Goal: Task Accomplishment & Management: Use online tool/utility

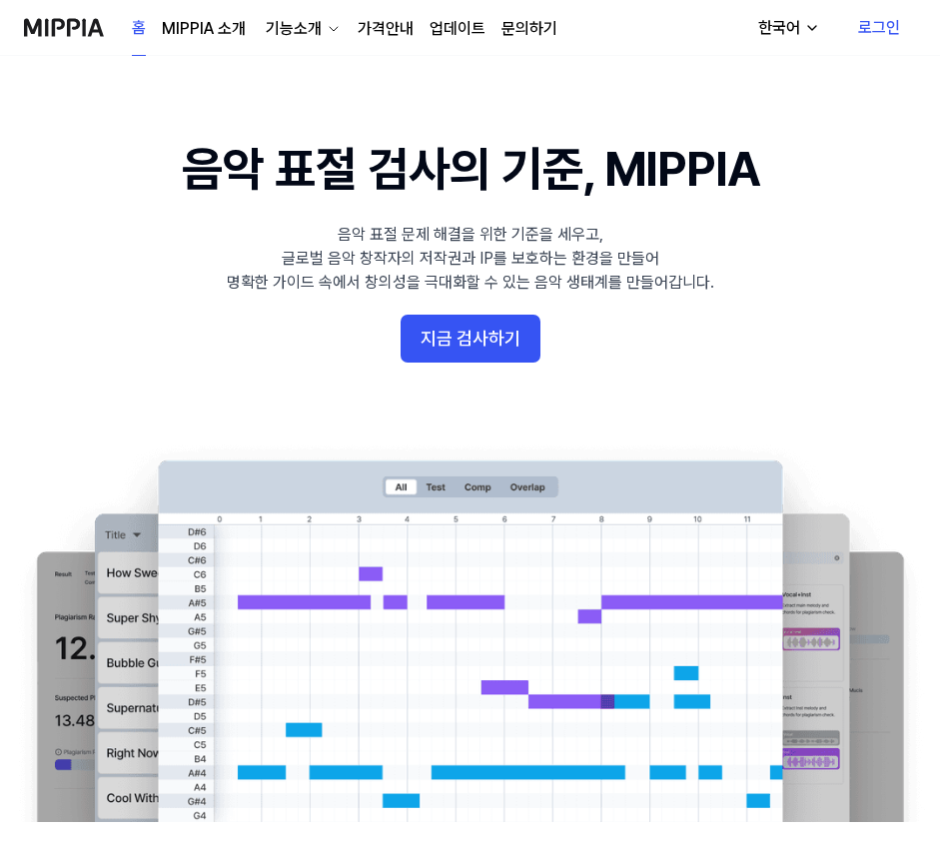
click at [870, 23] on link "로그인" at bounding box center [879, 28] width 74 height 56
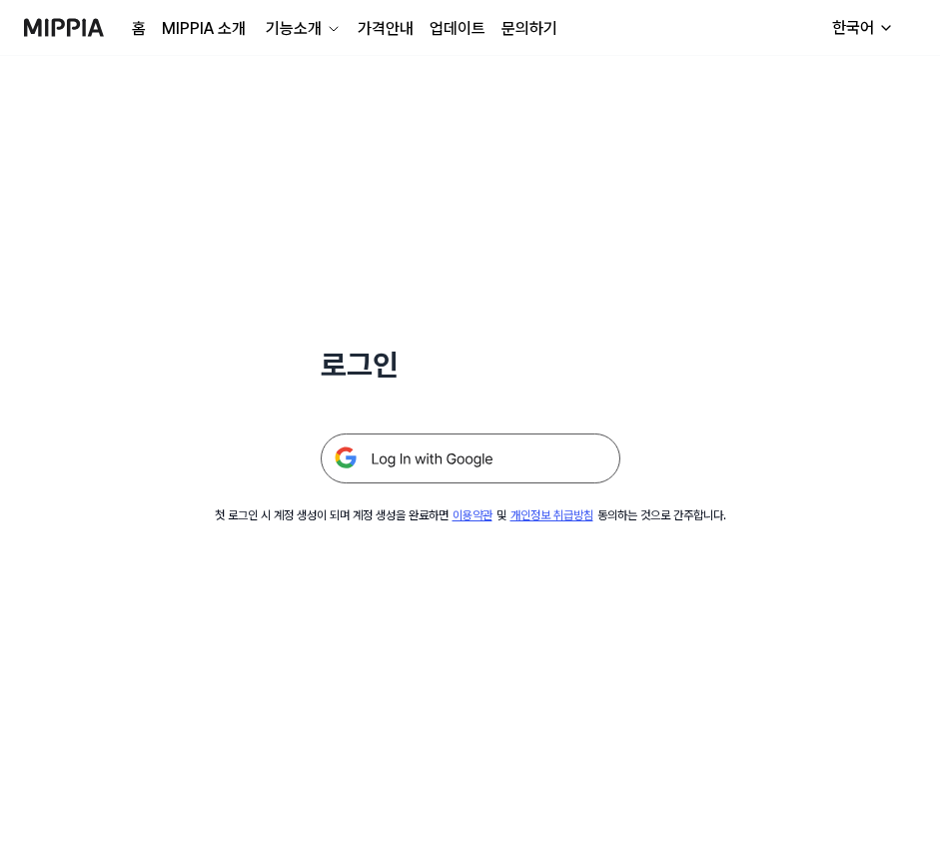
click at [476, 451] on img at bounding box center [471, 459] width 300 height 50
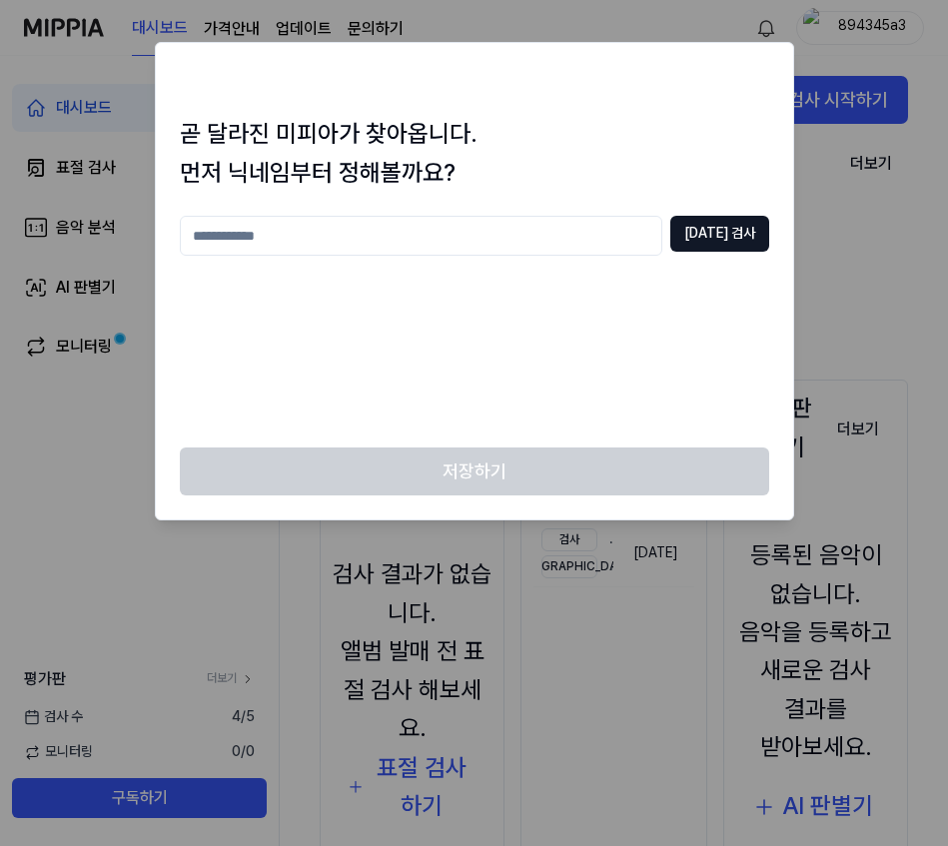
click at [401, 246] on input "text" at bounding box center [421, 236] width 483 height 40
type input "*"
type input "******"
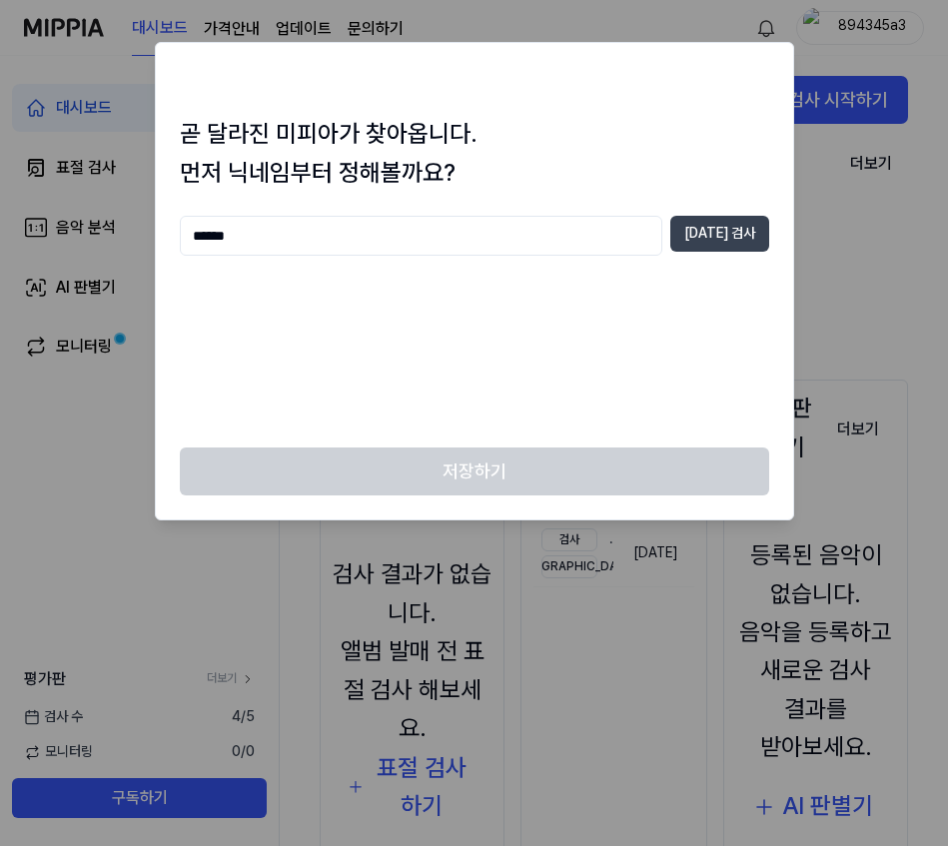
click at [739, 234] on button "[DATE] 검사" at bounding box center [719, 234] width 99 height 36
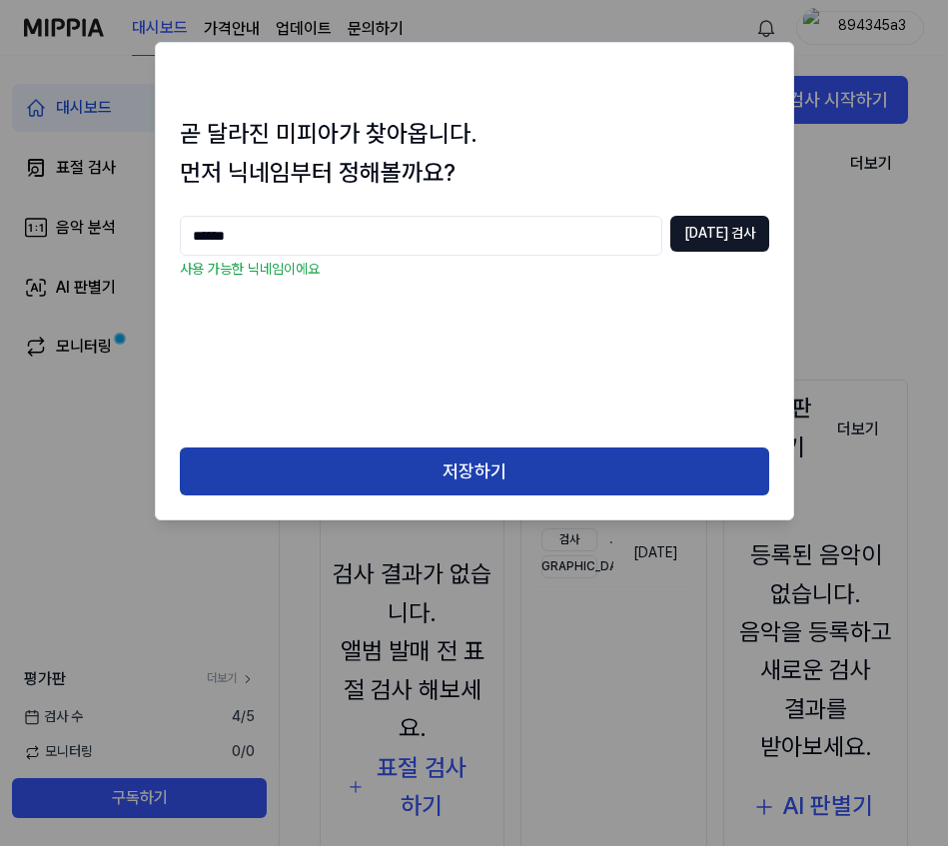
click at [502, 478] on button "저장하기" at bounding box center [474, 472] width 589 height 48
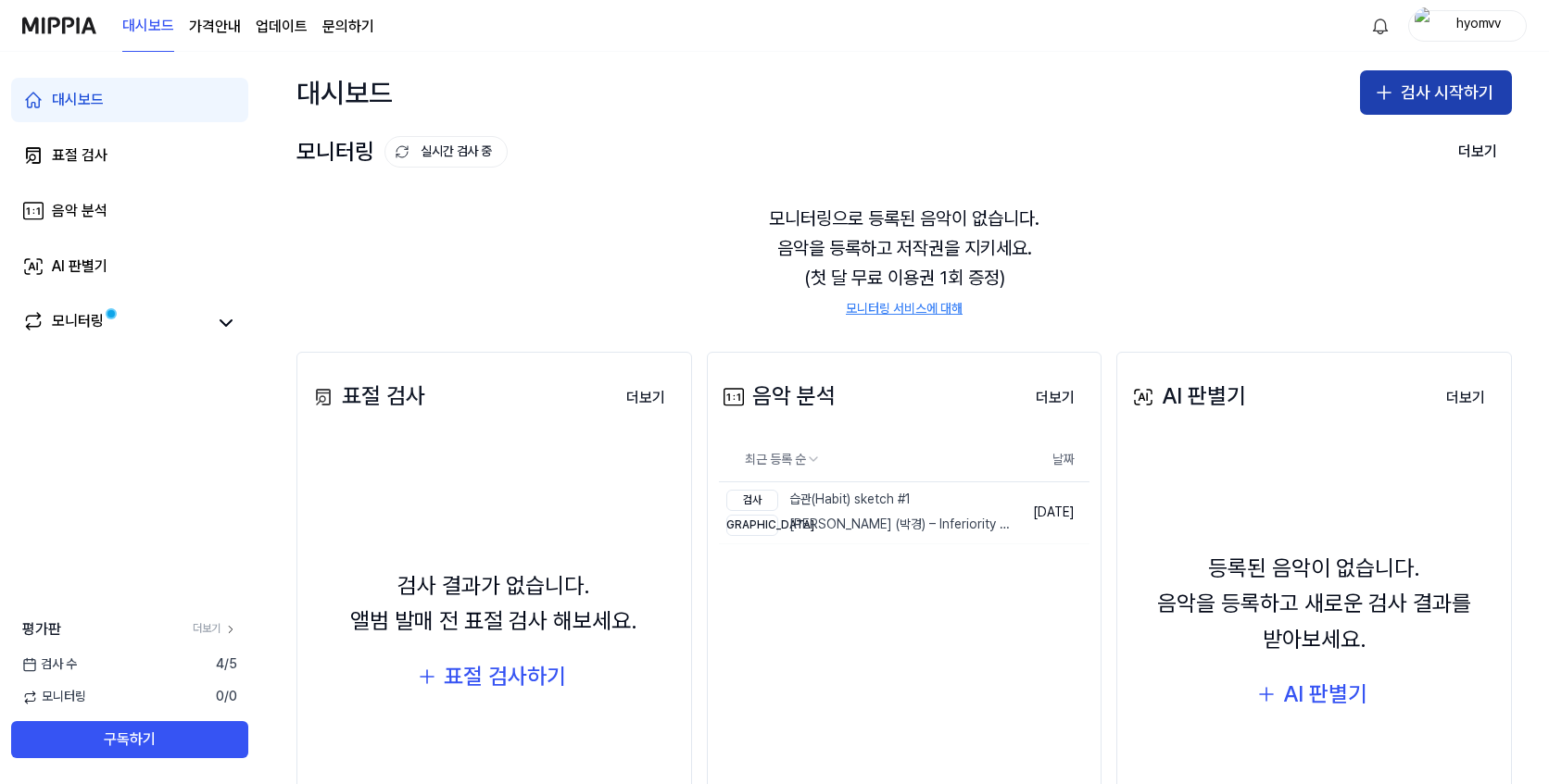
click at [878, 93] on button "검사 시작하기" at bounding box center [1436, 93] width 152 height 44
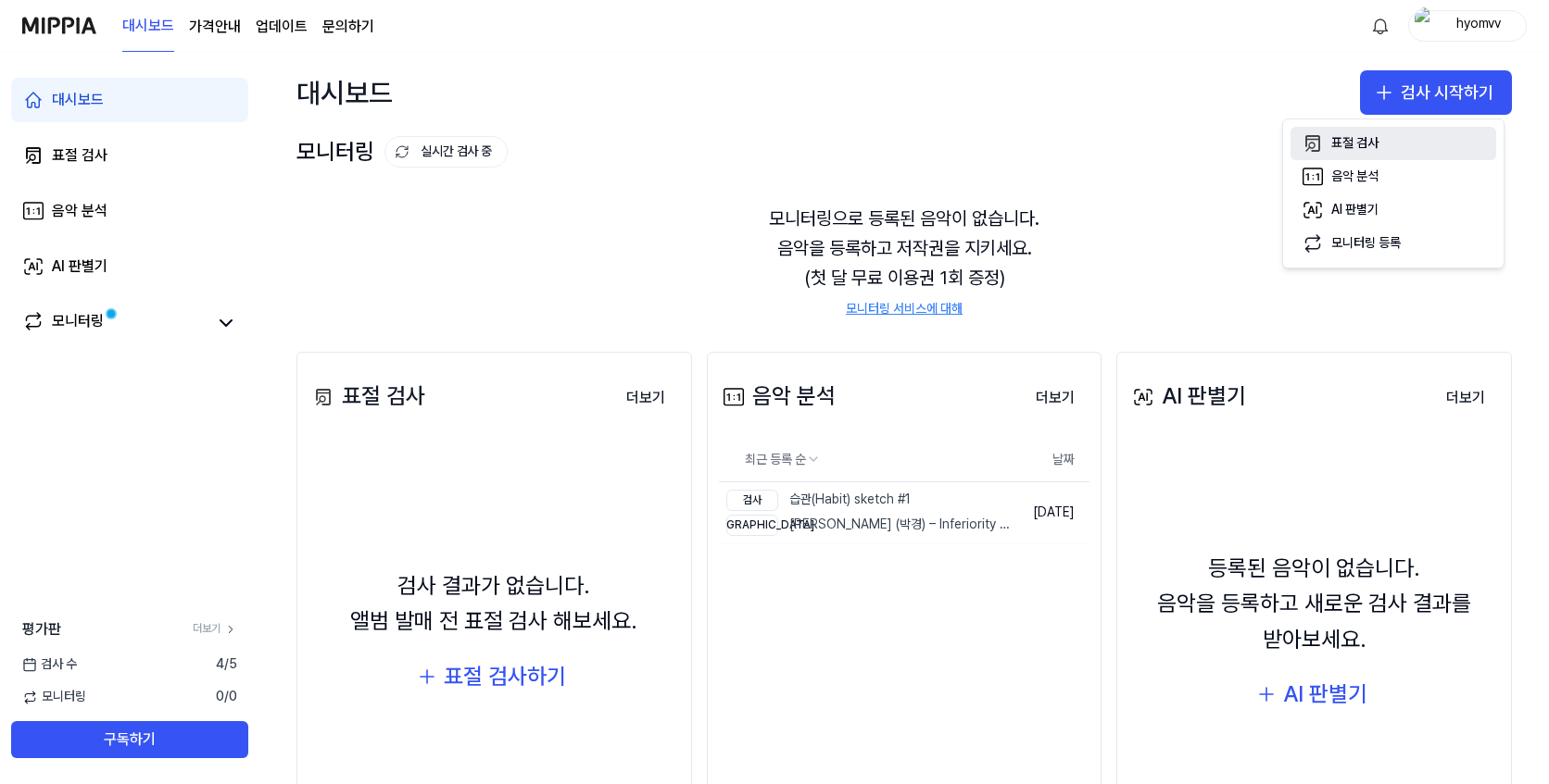
click at [878, 151] on div "표절 검사" at bounding box center [1354, 144] width 47 height 19
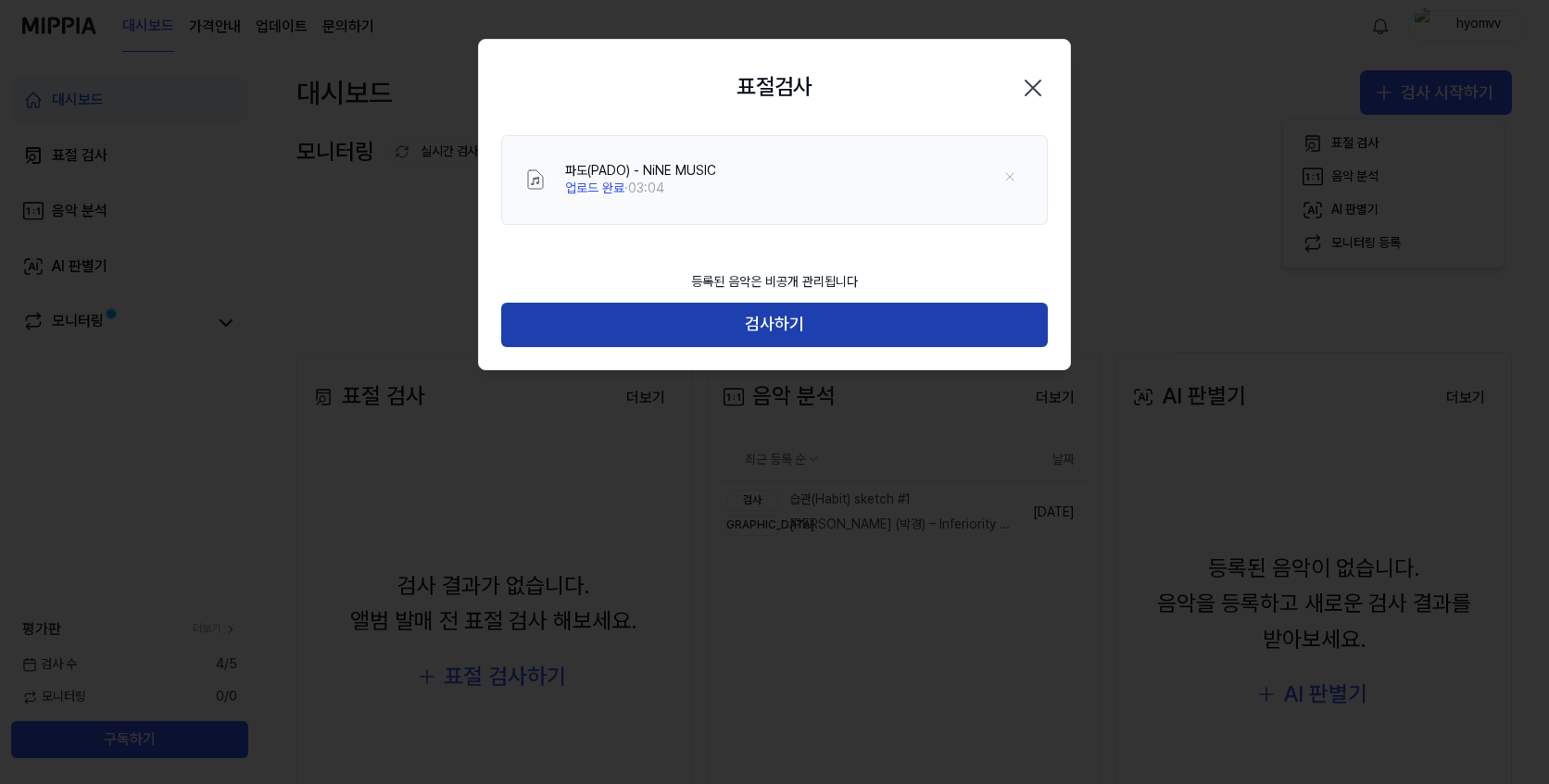
click at [741, 336] on button "검사하기" at bounding box center [774, 325] width 546 height 44
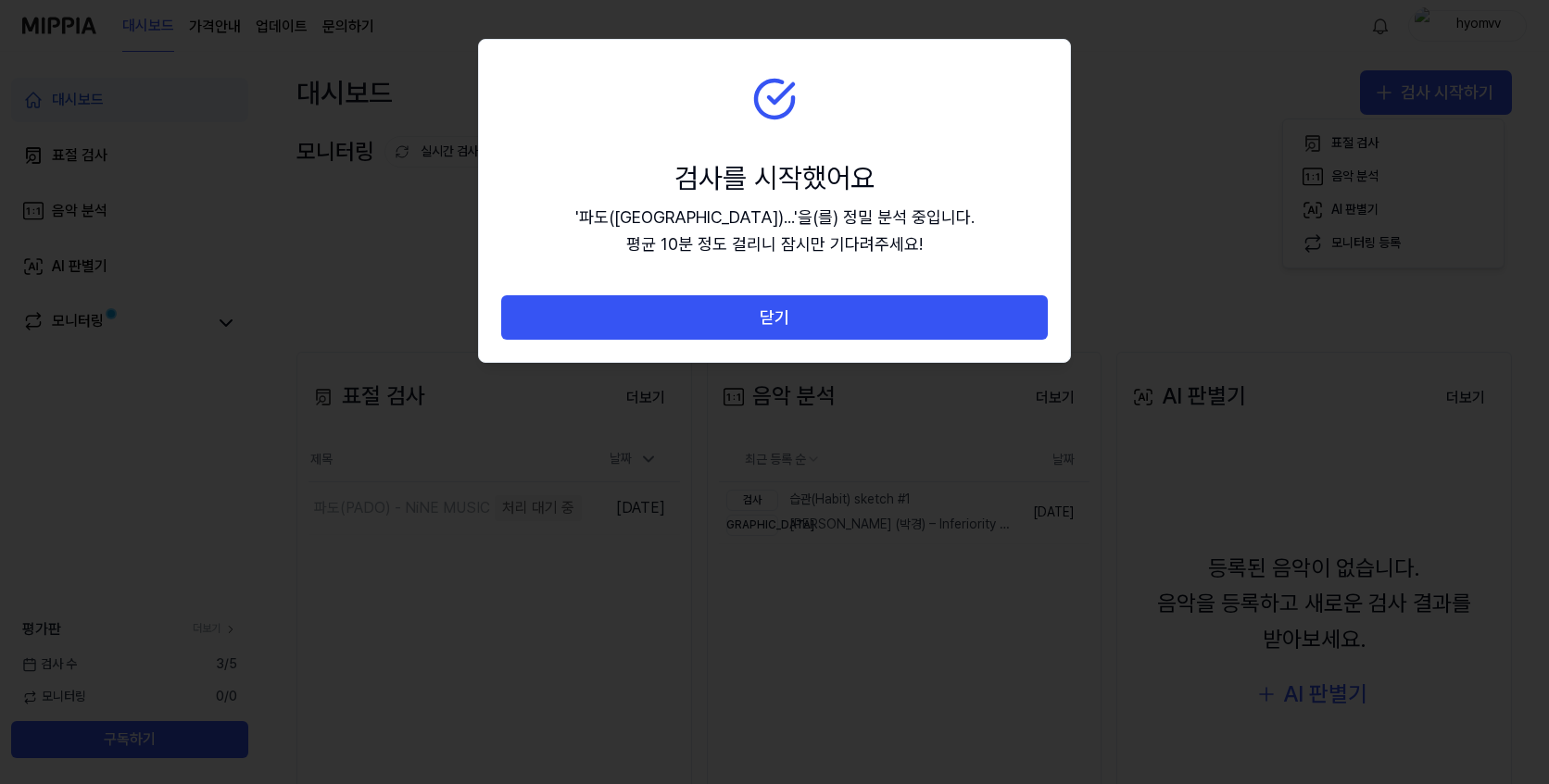
click at [742, 335] on button "닫기" at bounding box center [774, 318] width 546 height 44
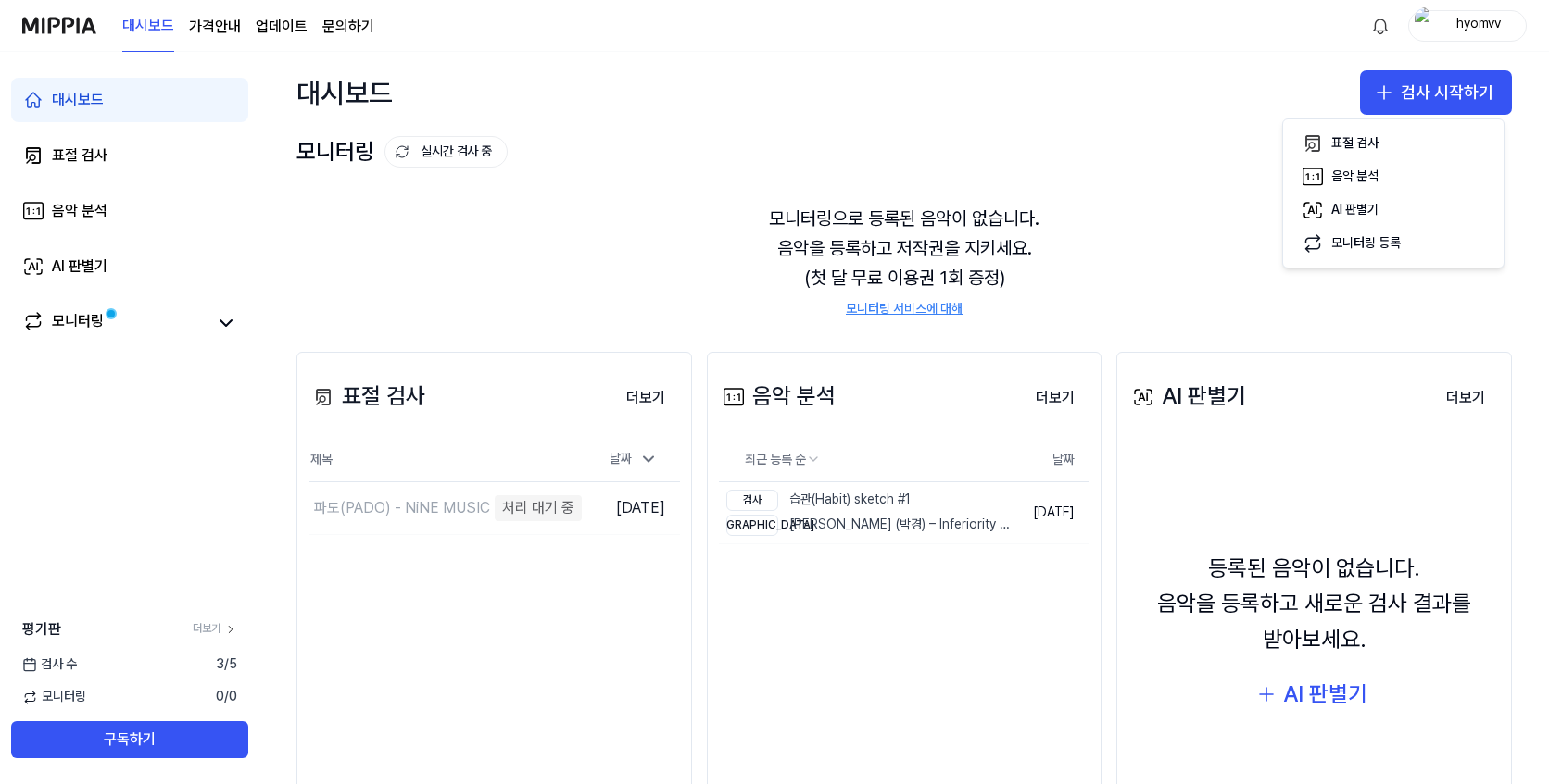
click at [742, 335] on div "표절 검사 더보기 표절 검사 제목 날짜 파도(PADO) - NiNE MUSIC 처리 대기 중 이동하기 [DATE] 더보기 음악 분석 더보기…" at bounding box center [904, 621] width 1289 height 613
